Goal: Transaction & Acquisition: Purchase product/service

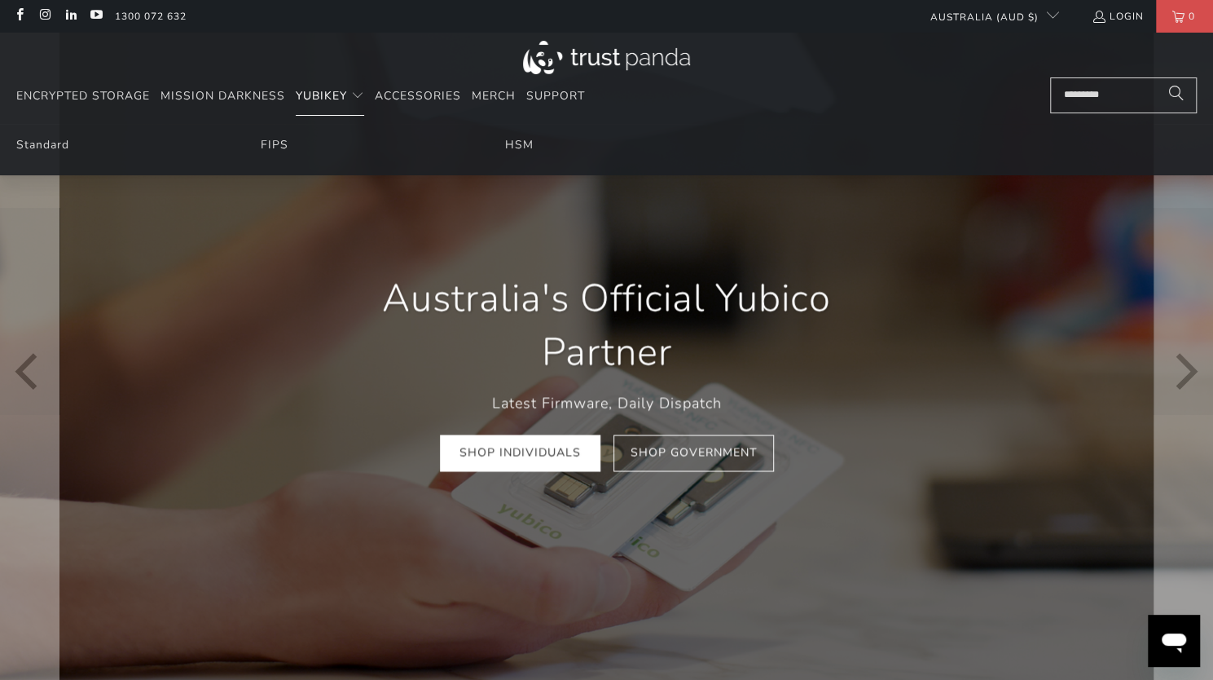
click at [310, 90] on span "YubiKey" at bounding box center [321, 95] width 51 height 15
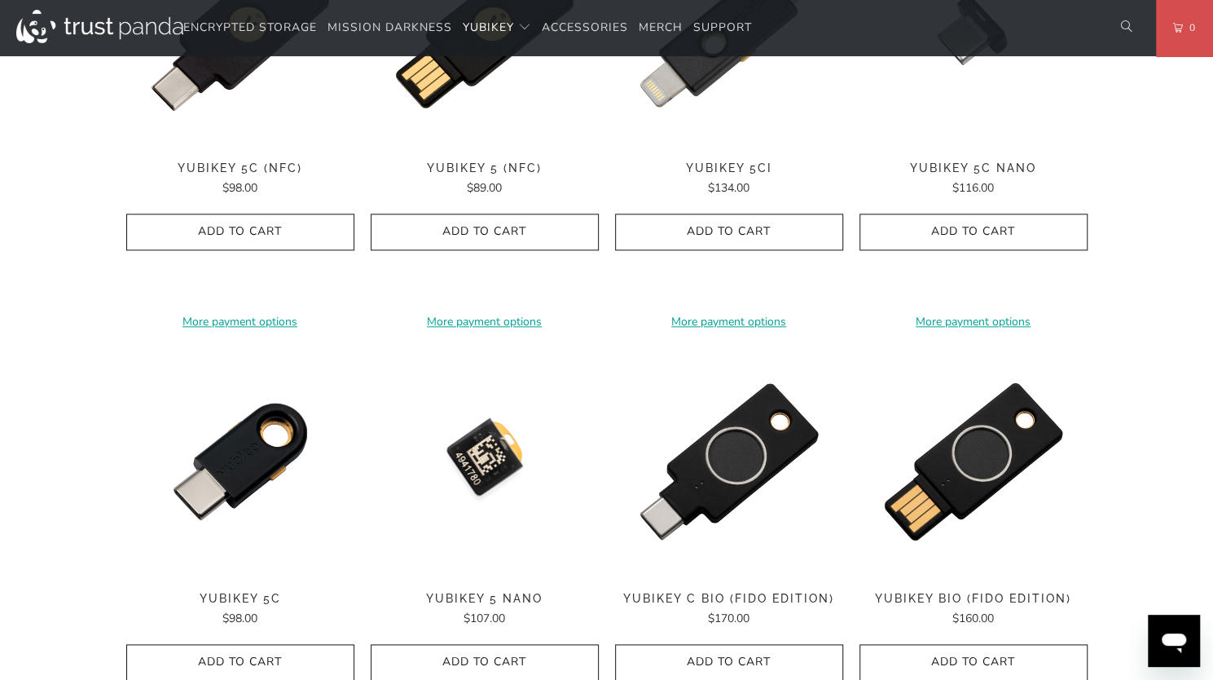
scroll to position [1222, 0]
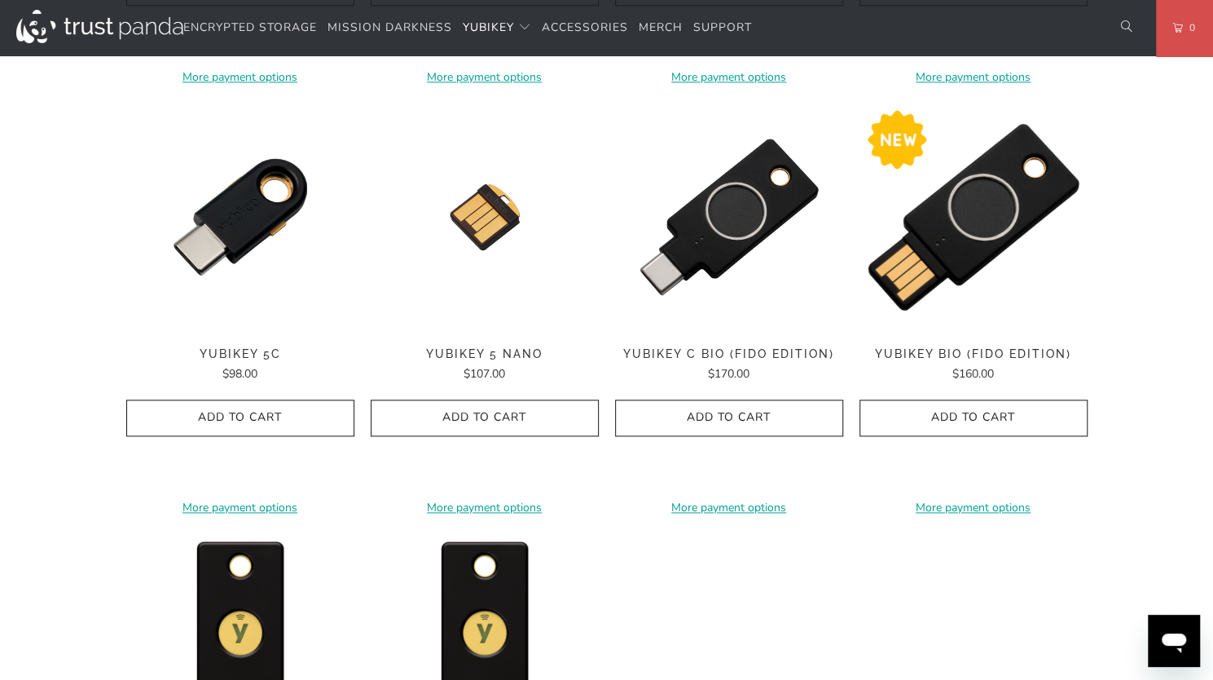
click at [985, 252] on img at bounding box center [974, 217] width 228 height 228
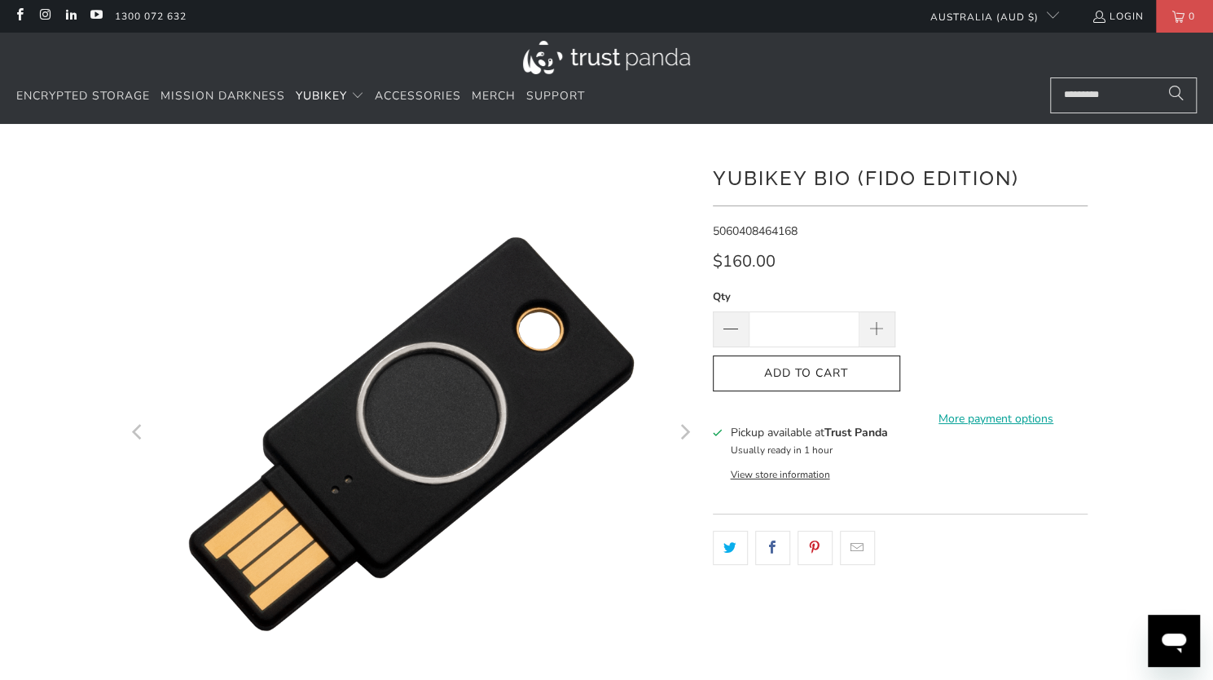
scroll to position [81, 0]
